Goal: Task Accomplishment & Management: Manage account settings

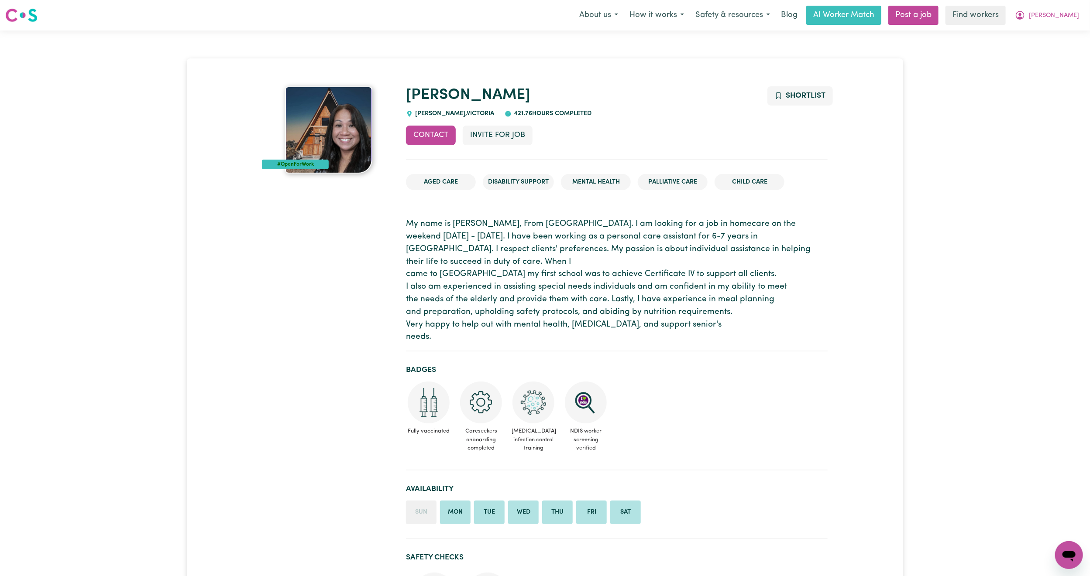
click at [1080, 11] on button "[PERSON_NAME]" at bounding box center [1046, 15] width 75 height 18
click at [1058, 48] on link "Logout" at bounding box center [1049, 50] width 69 height 17
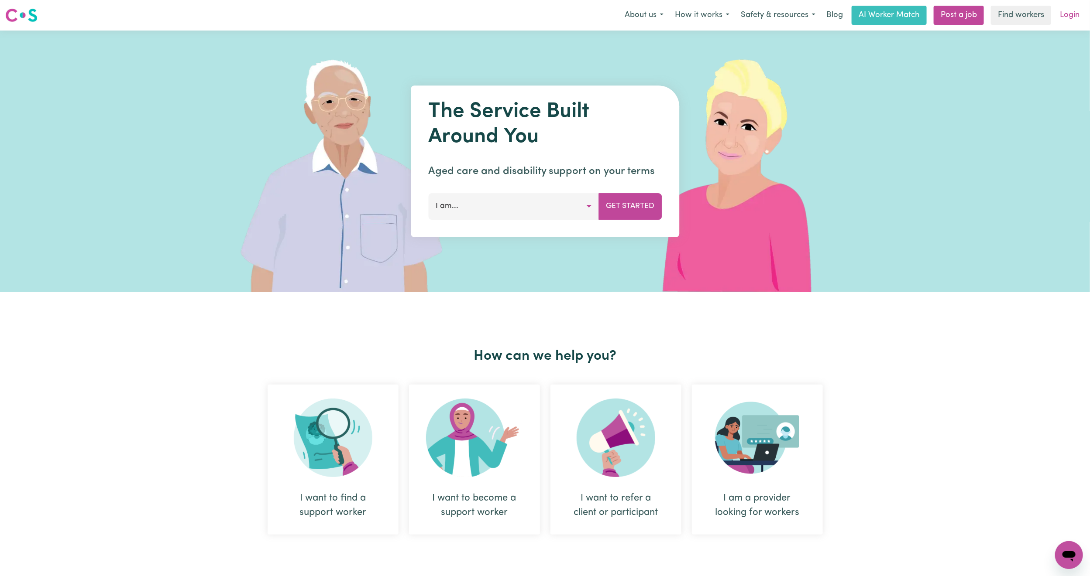
click at [1066, 17] on link "Login" at bounding box center [1069, 15] width 30 height 19
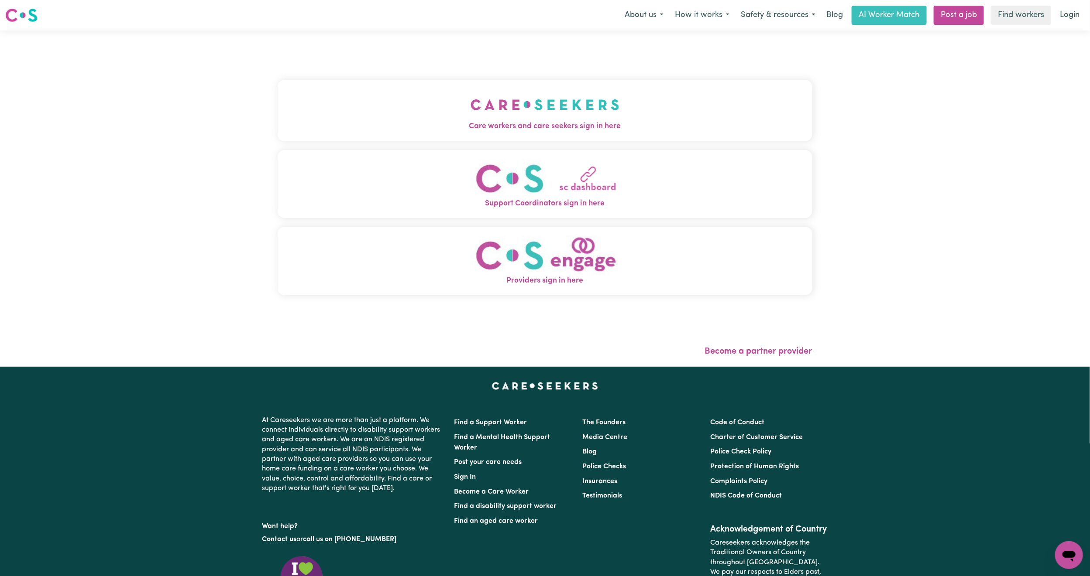
click at [470, 103] on img "Care workers and care seekers sign in here" at bounding box center [544, 105] width 149 height 32
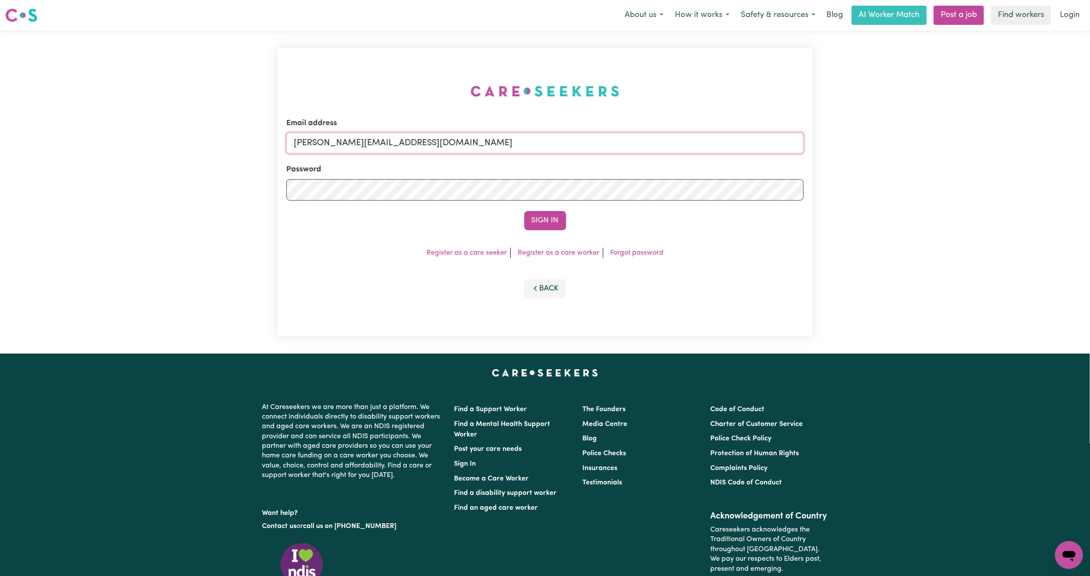
click at [559, 145] on input "[PERSON_NAME][EMAIL_ADDRESS][DOMAIN_NAME]" at bounding box center [544, 143] width 517 height 21
drag, startPoint x: 340, startPoint y: 144, endPoint x: 638, endPoint y: 177, distance: 299.4
click at [638, 177] on form "Email address [EMAIL_ADDRESS][PERSON_NAME][DOMAIN_NAME] Password Sign In" at bounding box center [544, 174] width 517 height 113
type input "[EMAIL_ADDRESS][DOMAIN_NAME]"
click at [533, 219] on button "Sign In" at bounding box center [545, 220] width 42 height 19
